Goal: Browse casually

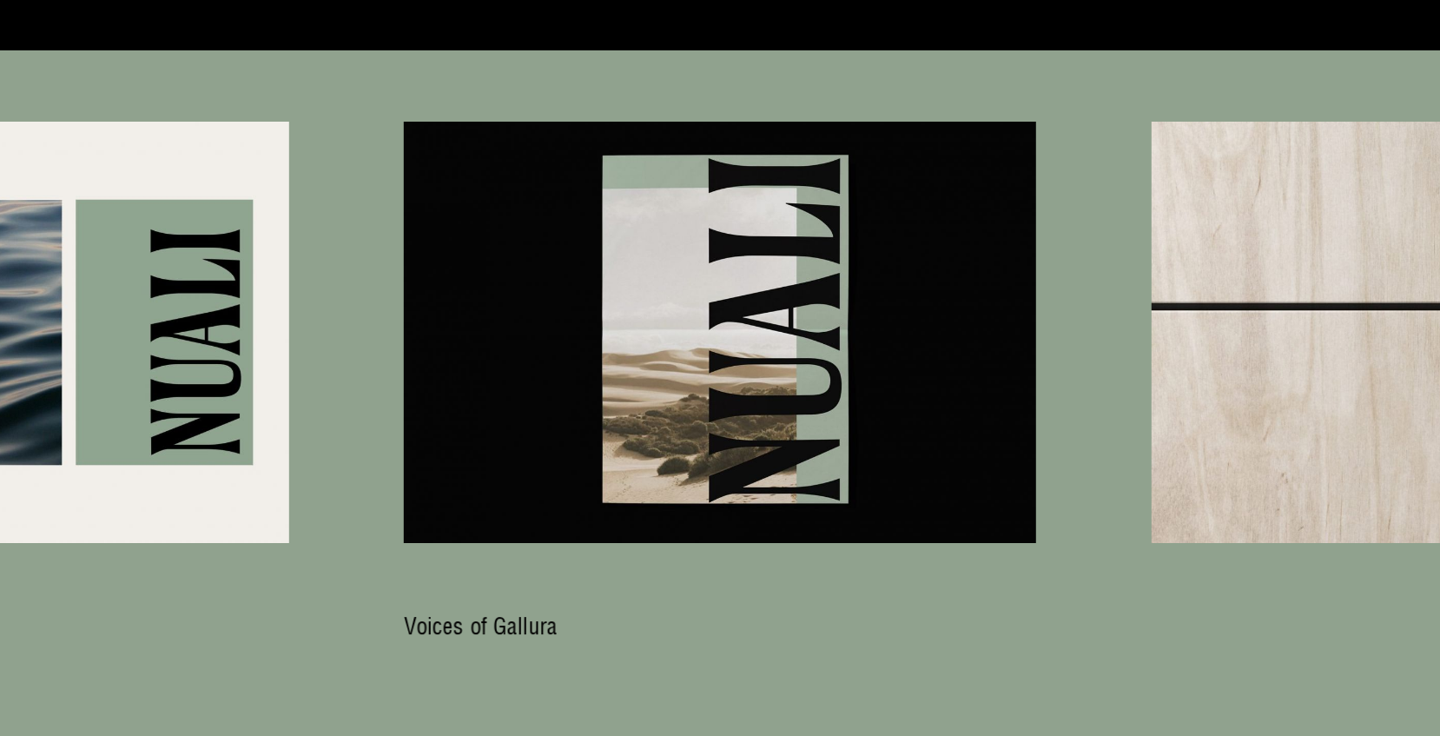
scroll to position [7698, 0]
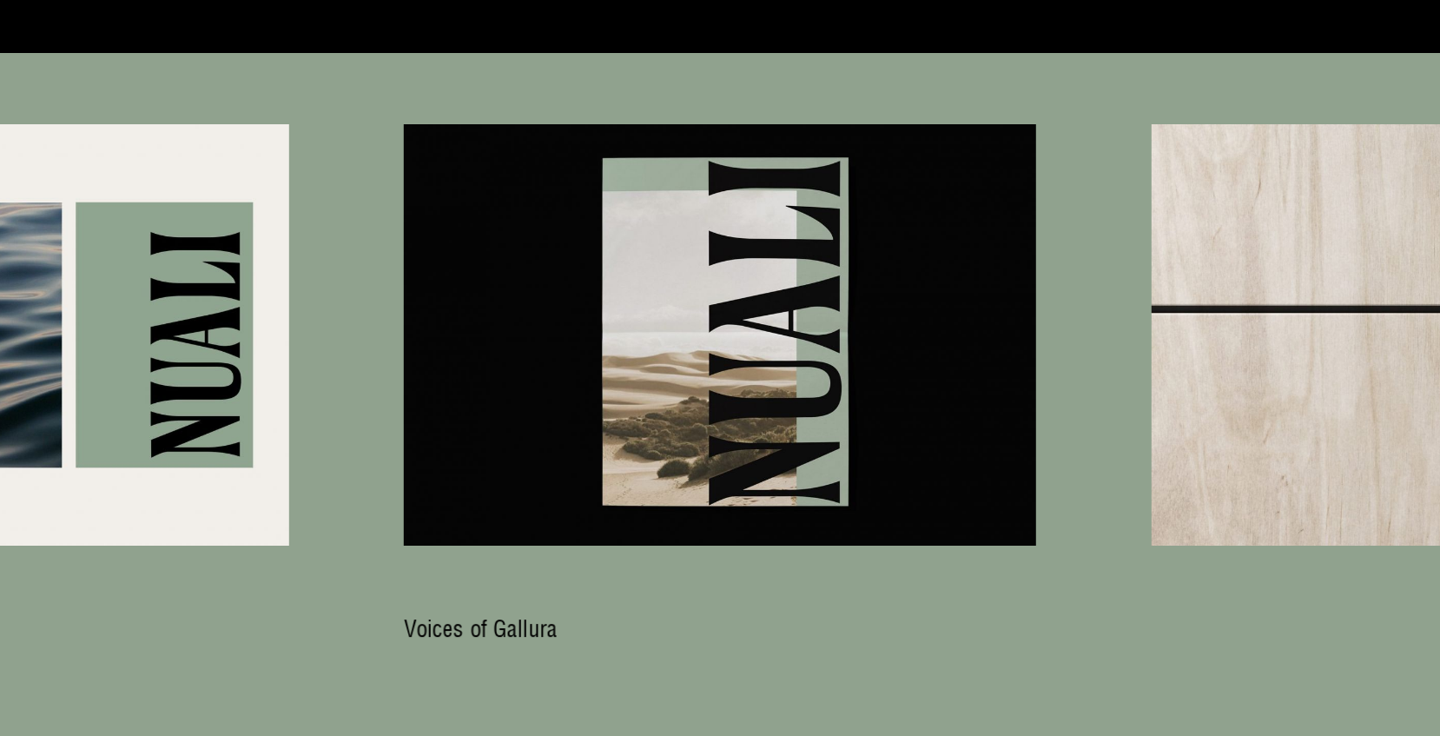
click at [1269, 288] on div "Next slide" at bounding box center [1346, 334] width 188 height 421
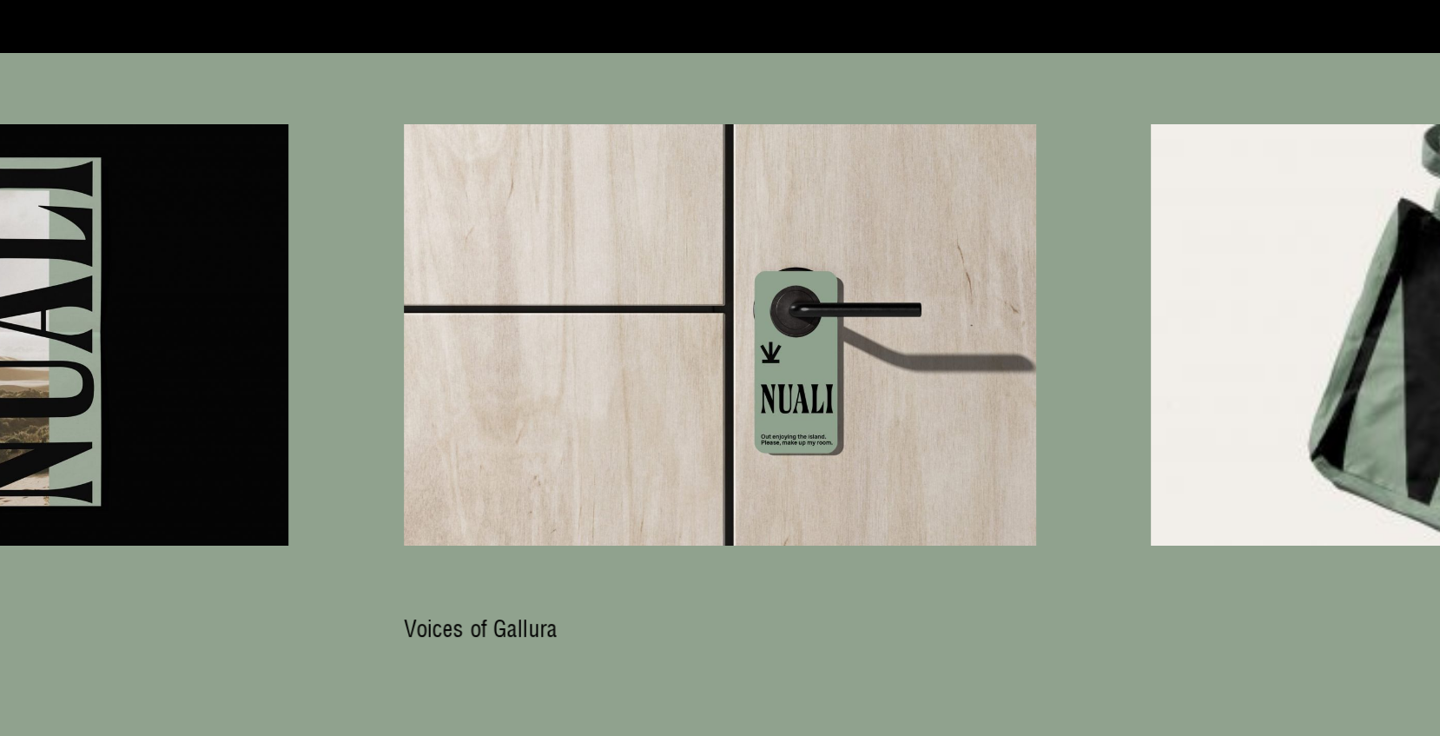
click at [1269, 288] on div "Next slide" at bounding box center [1346, 334] width 188 height 421
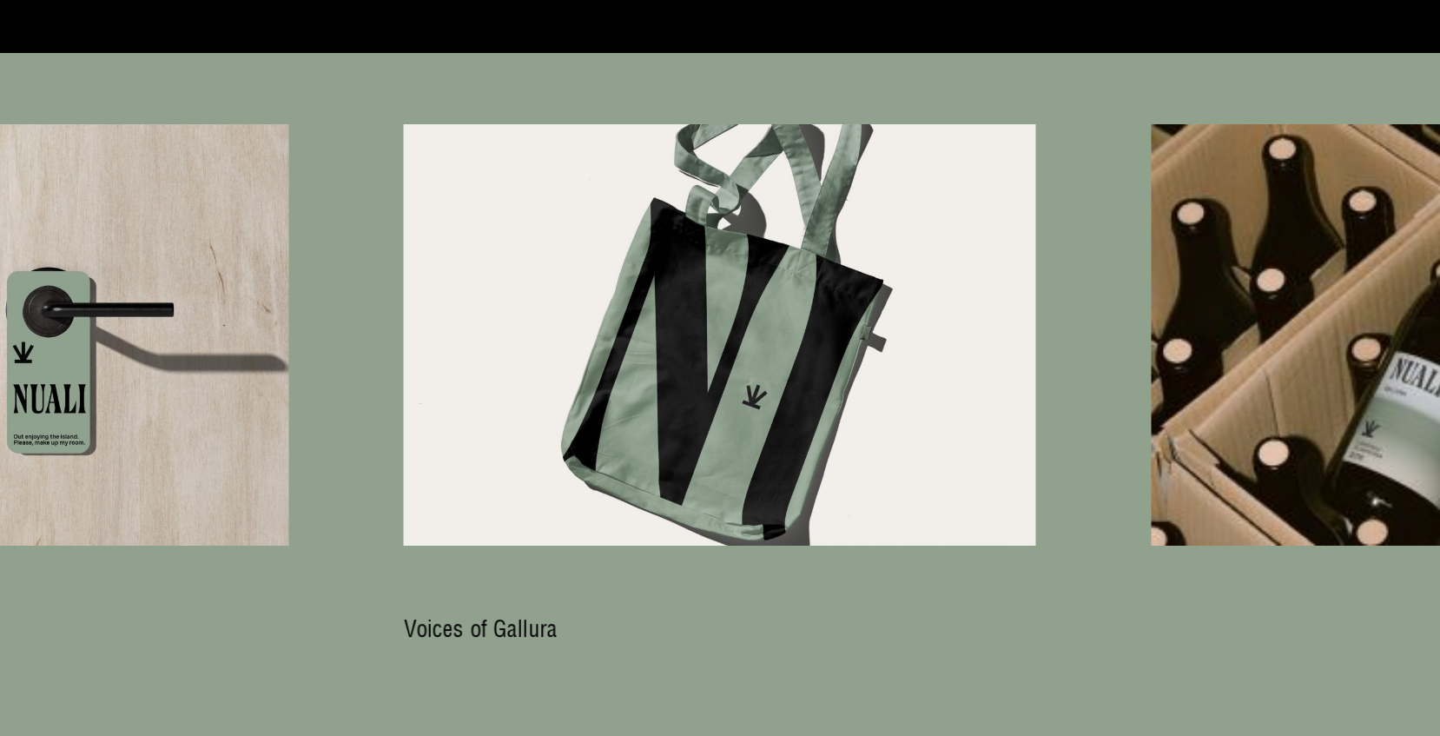
click at [1269, 288] on div "Next slide" at bounding box center [1346, 334] width 188 height 421
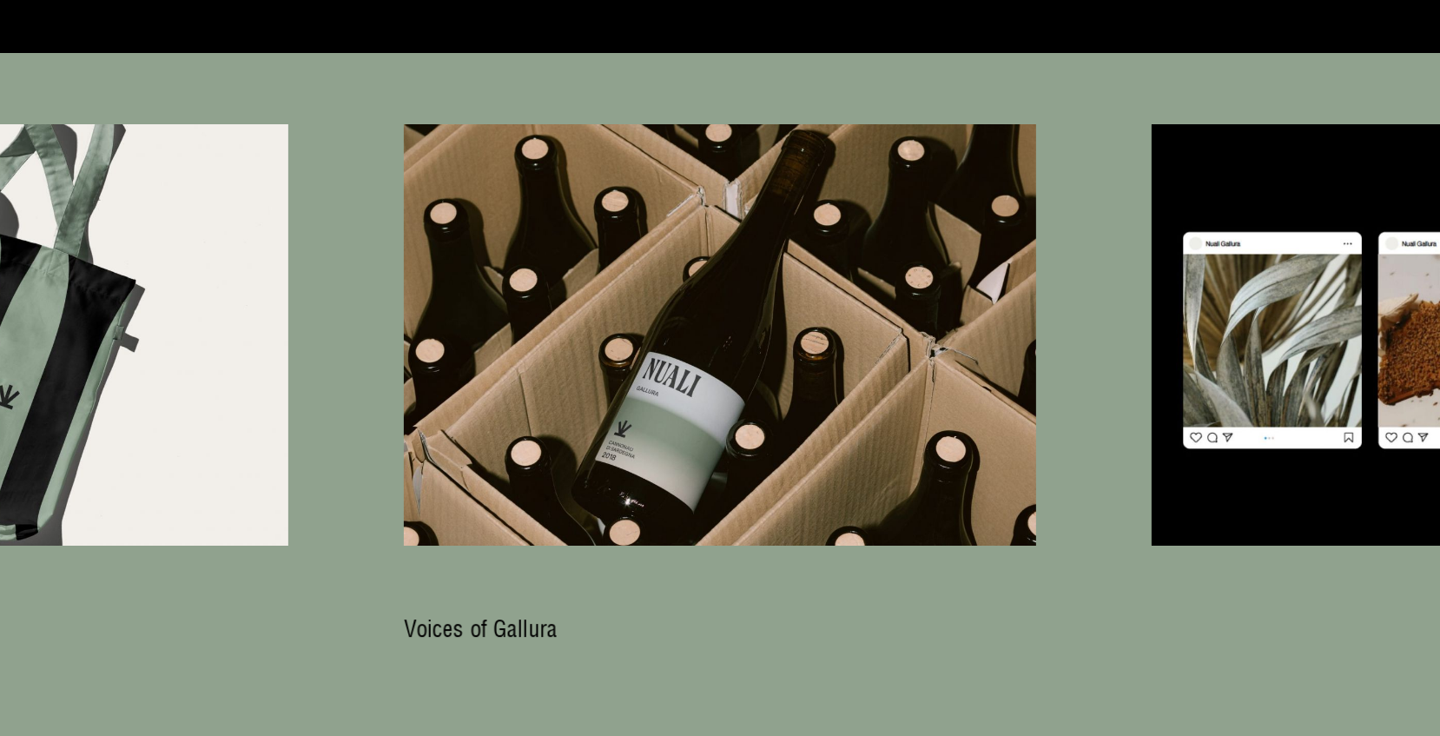
click at [1269, 288] on div "Next slide" at bounding box center [1346, 334] width 188 height 421
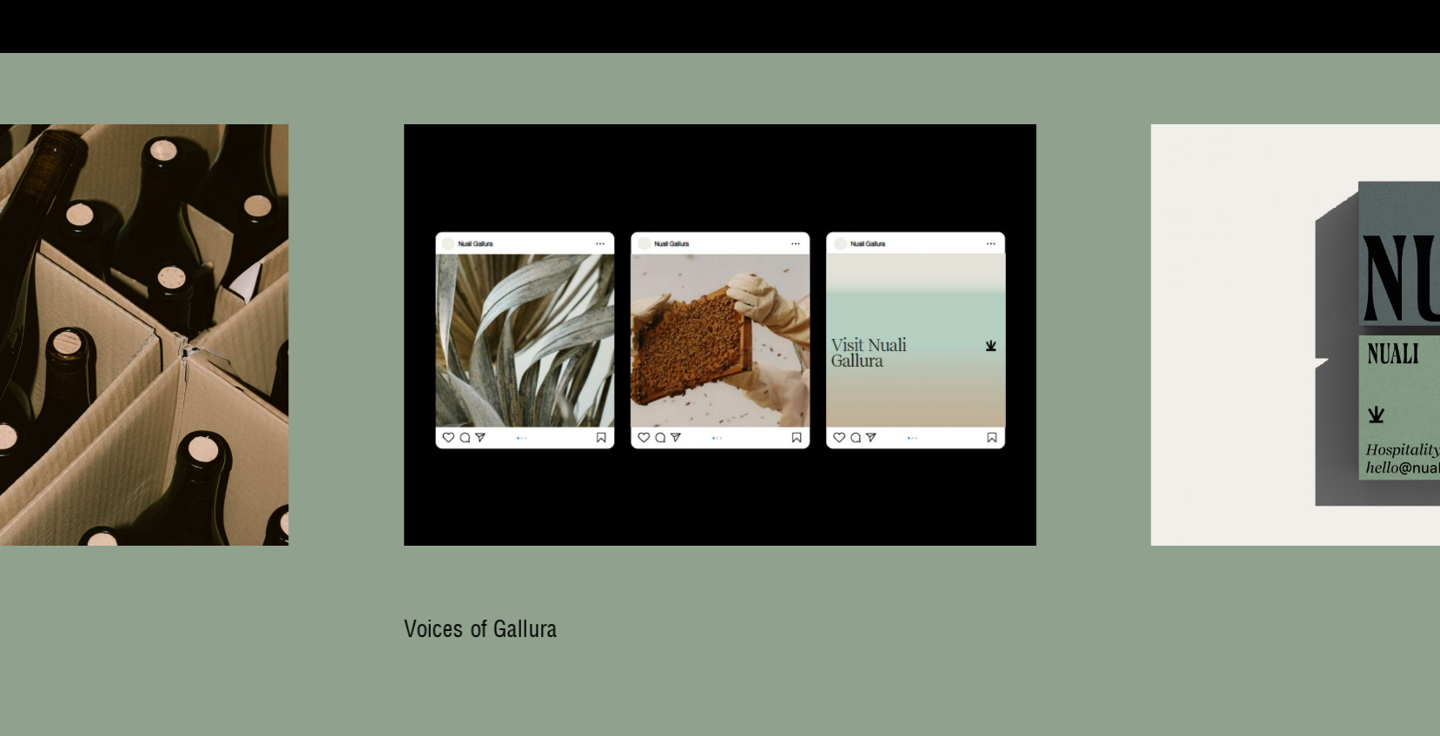
click at [1269, 288] on div "Next slide" at bounding box center [1346, 334] width 188 height 421
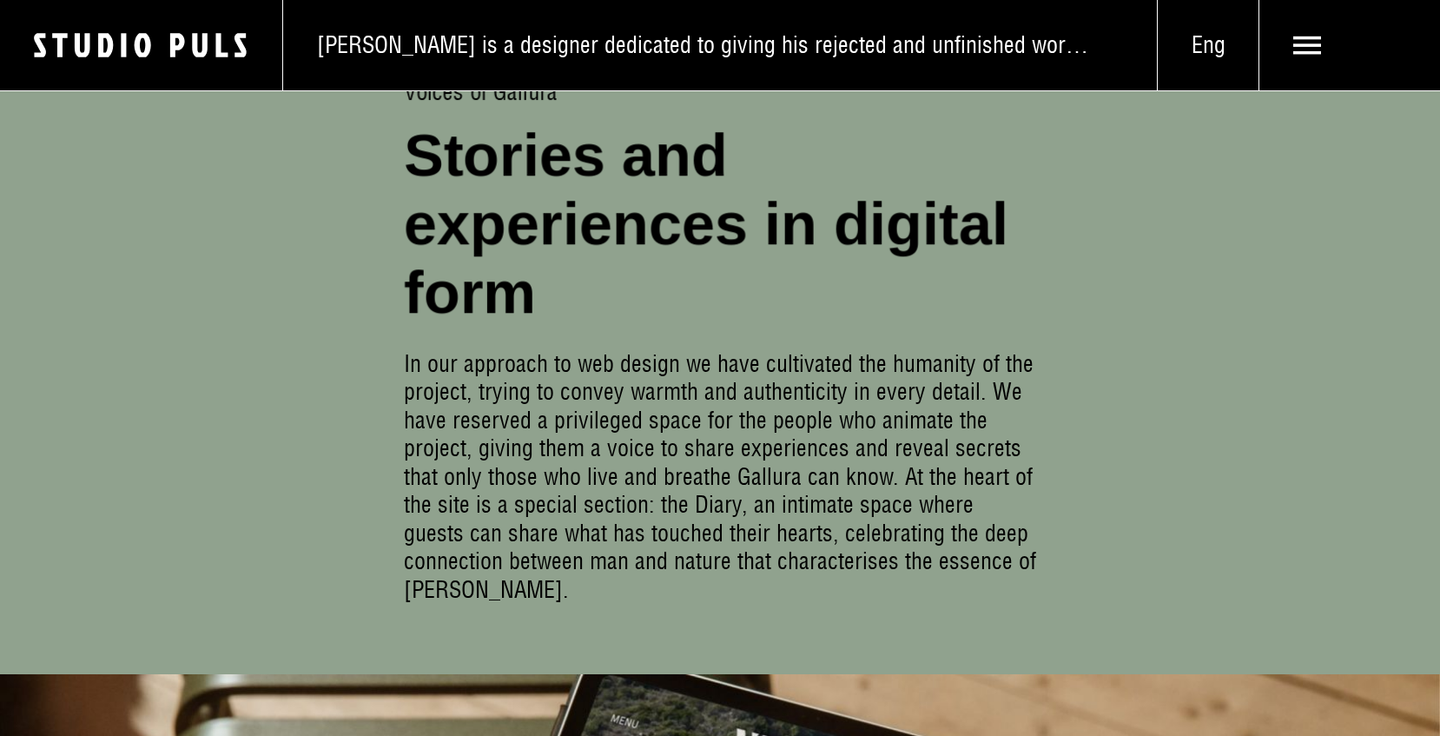
scroll to position [7478, 0]
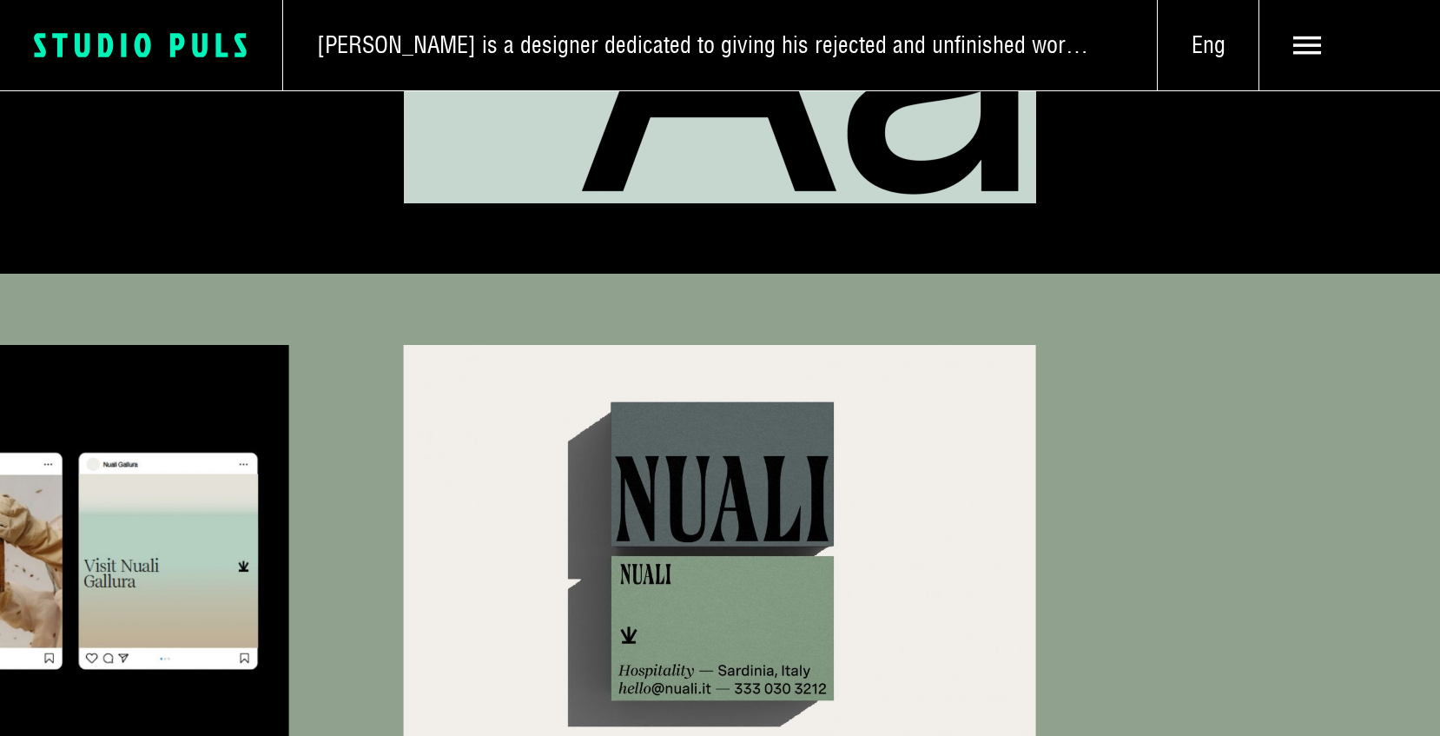
click at [109, 47] on icon at bounding box center [106, 45] width 15 height 24
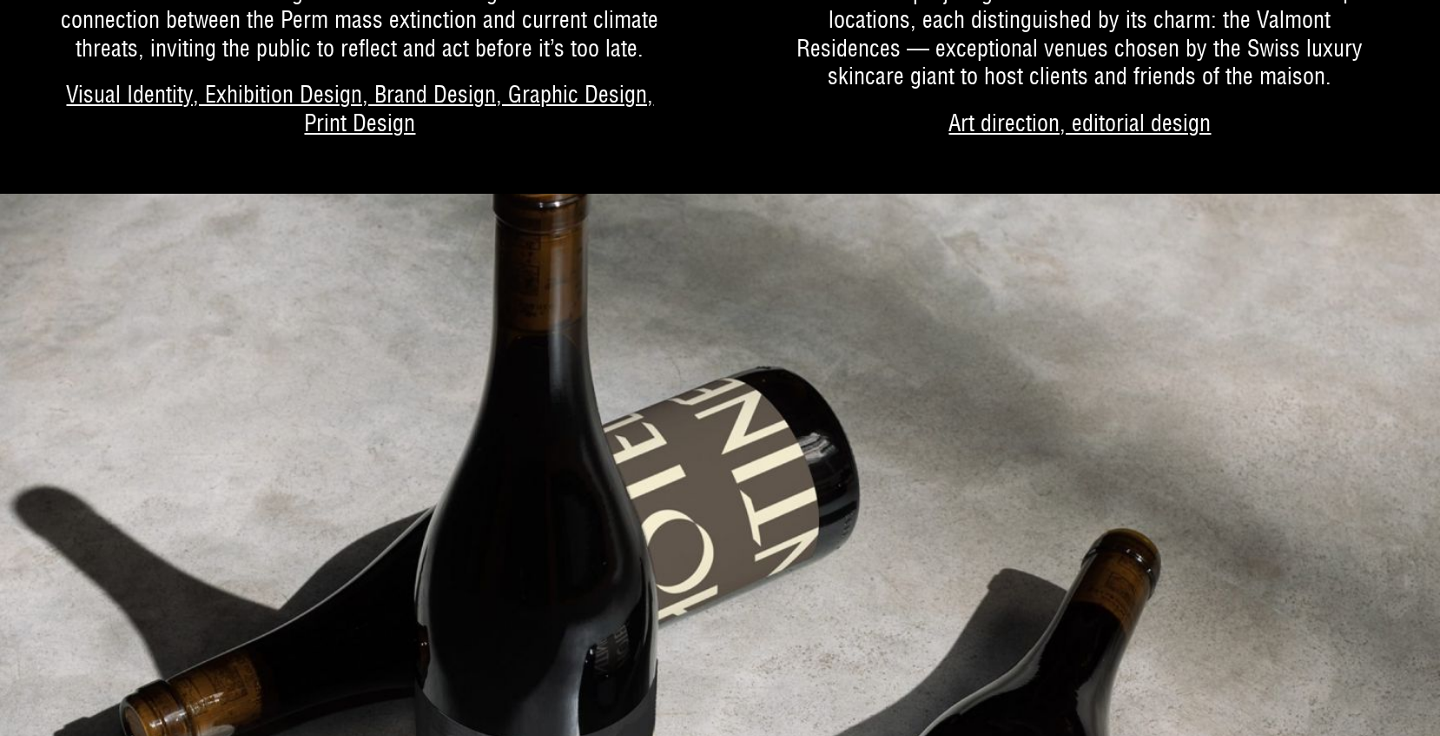
scroll to position [2138, 0]
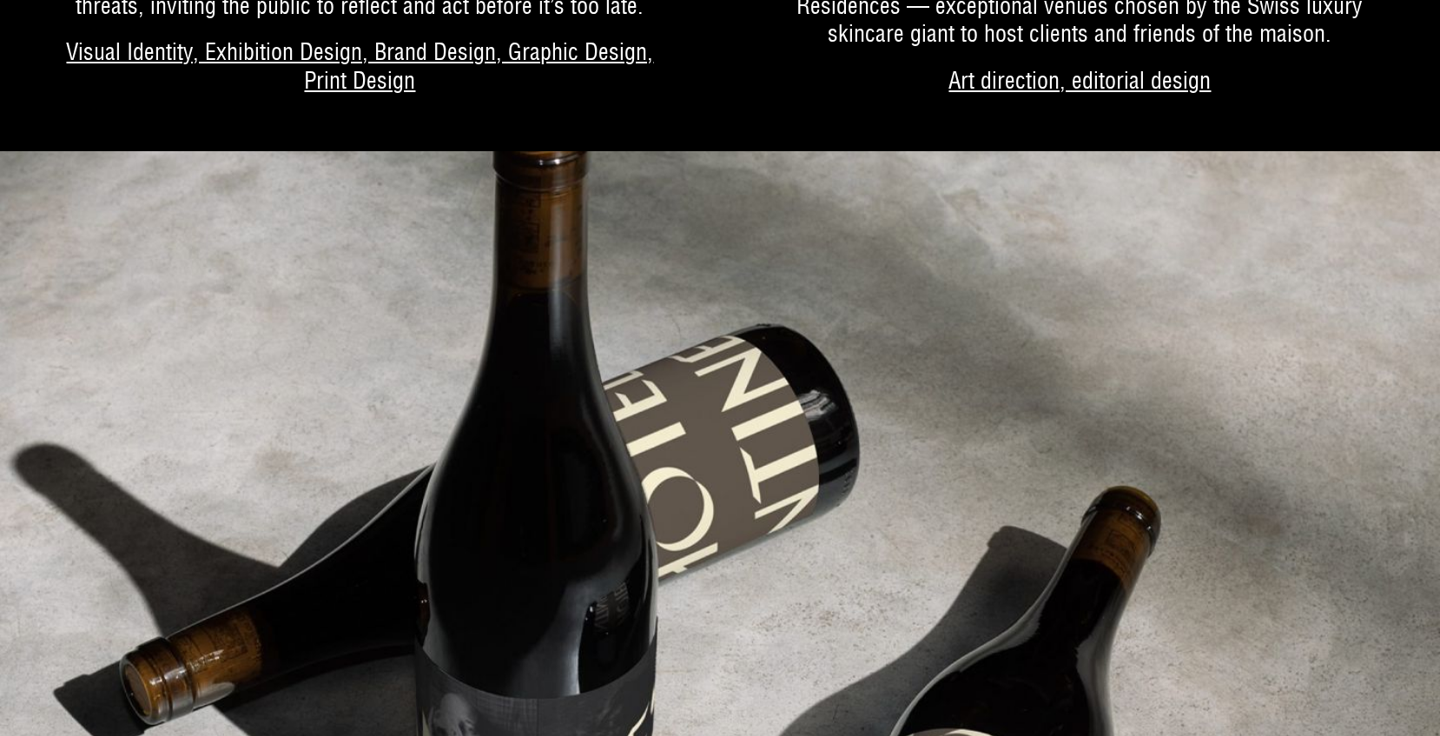
click at [601, 380] on img at bounding box center [720, 519] width 1440 height 736
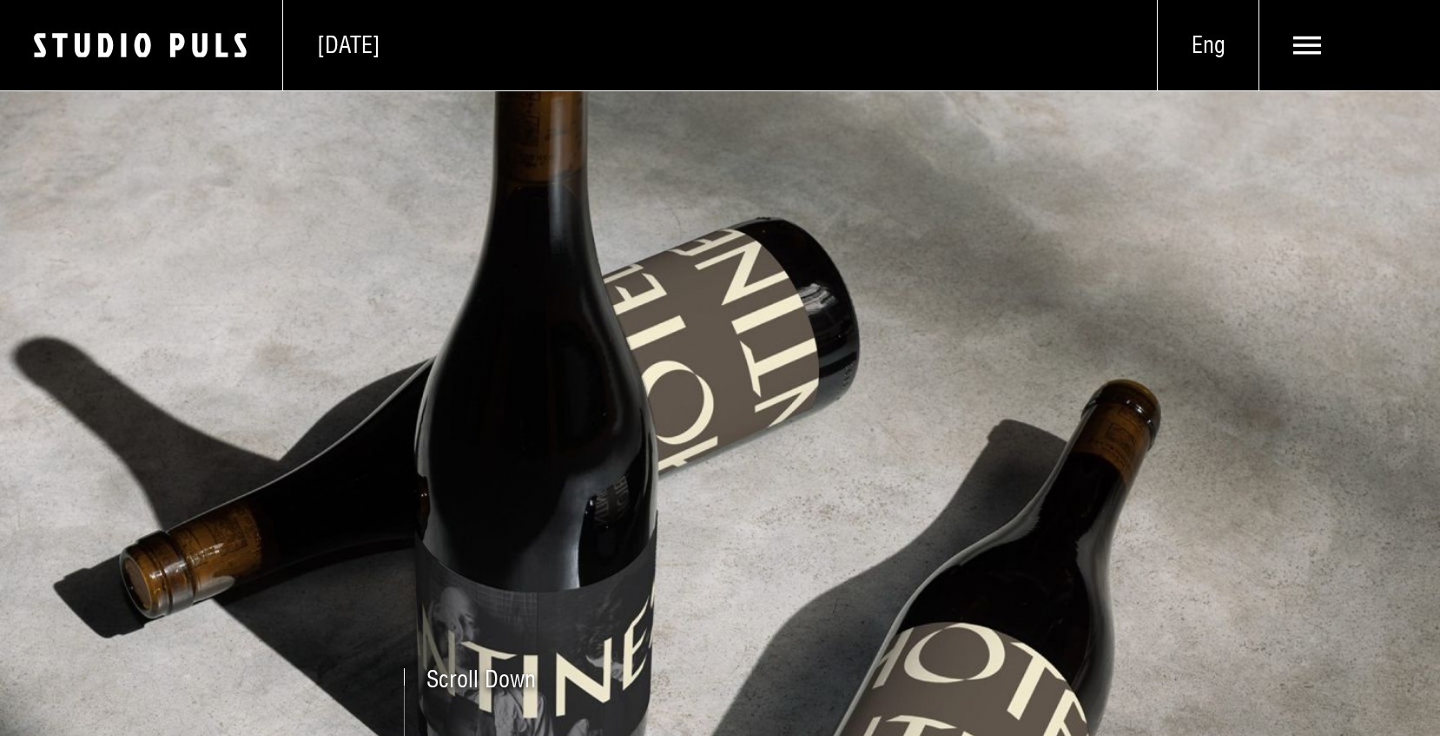
click at [697, 486] on img at bounding box center [720, 412] width 1440 height 645
click at [571, 581] on img at bounding box center [720, 412] width 1440 height 645
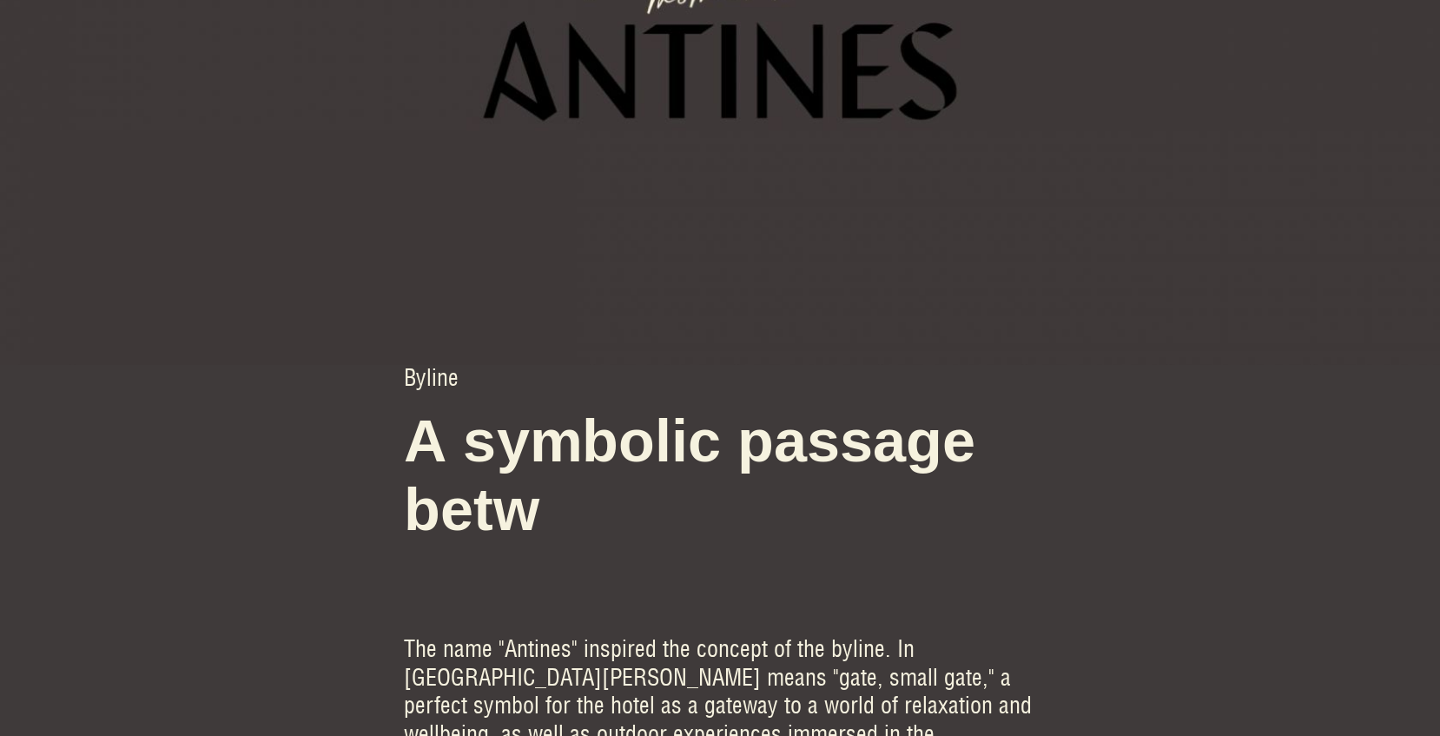
scroll to position [2066, 0]
